Goal: Find specific page/section: Find specific page/section

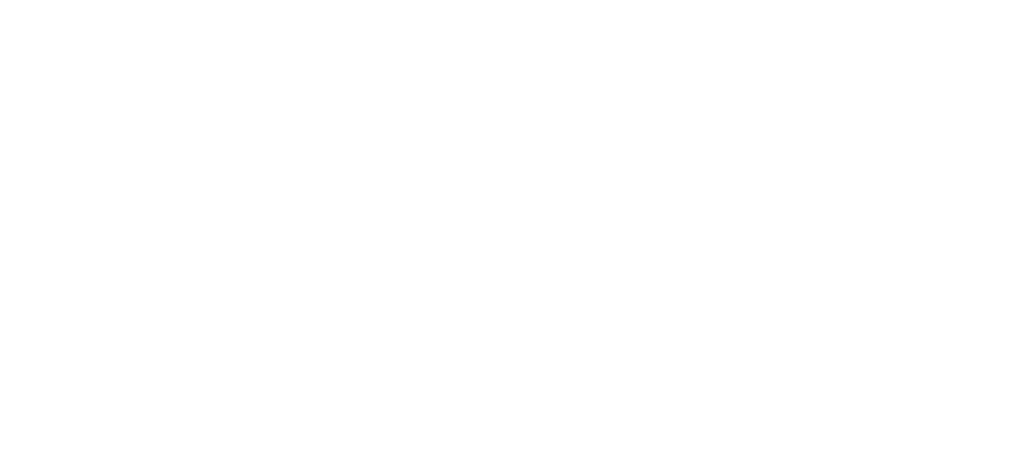
select select "Song"
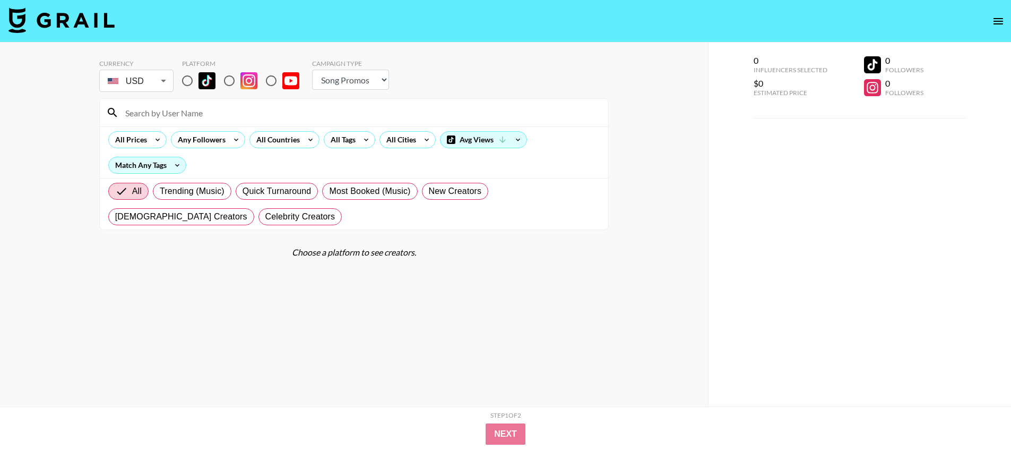
click at [184, 75] on input "radio" at bounding box center [187, 81] width 22 height 22
radio input "true"
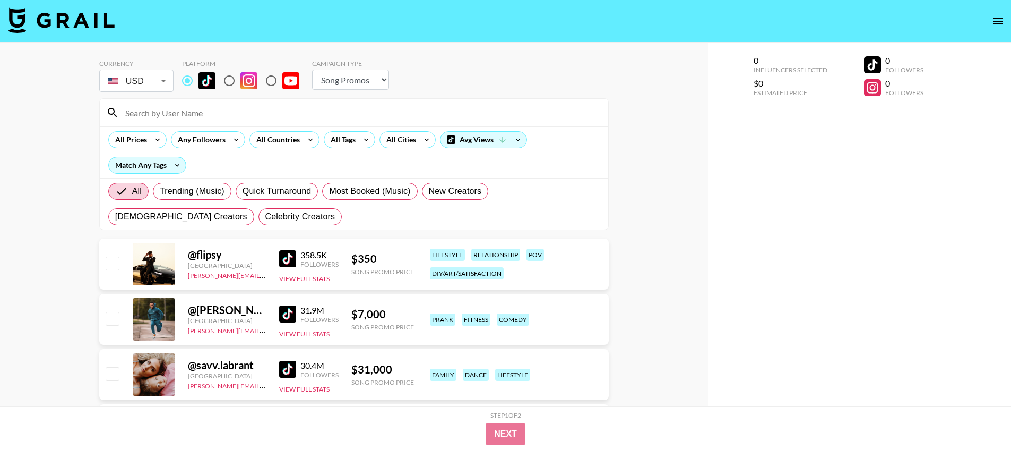
click at [414, 111] on input at bounding box center [360, 112] width 483 height 17
paste input "_s.e.r.r.a.n.o_"
type input "_s.e.r.r.a.n.o_"
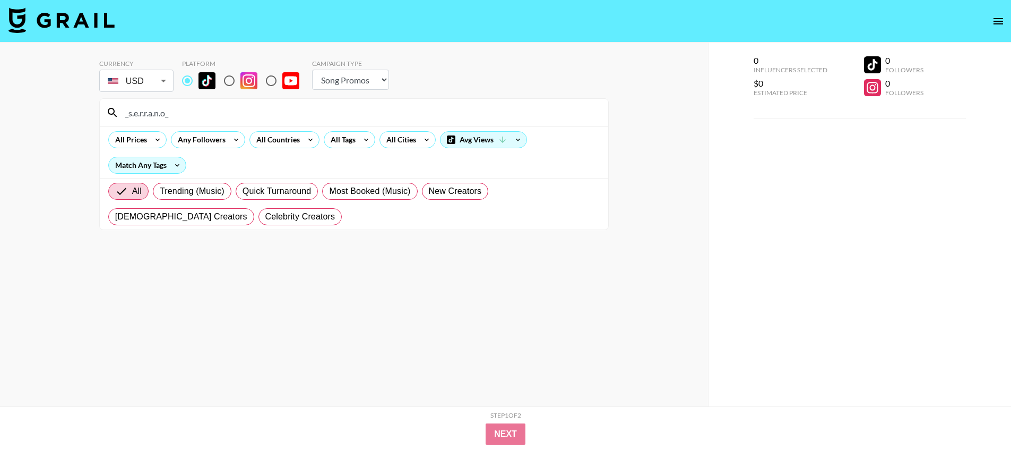
click at [170, 118] on input "_s.e.r.r.a.n.o_" at bounding box center [360, 112] width 483 height 17
